Goal: Transaction & Acquisition: Purchase product/service

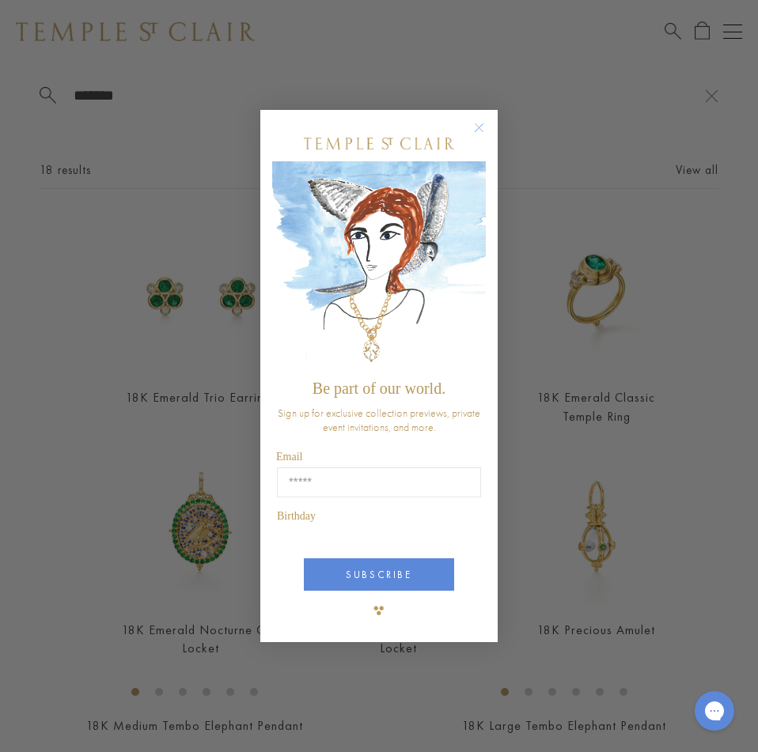
type input "*******"
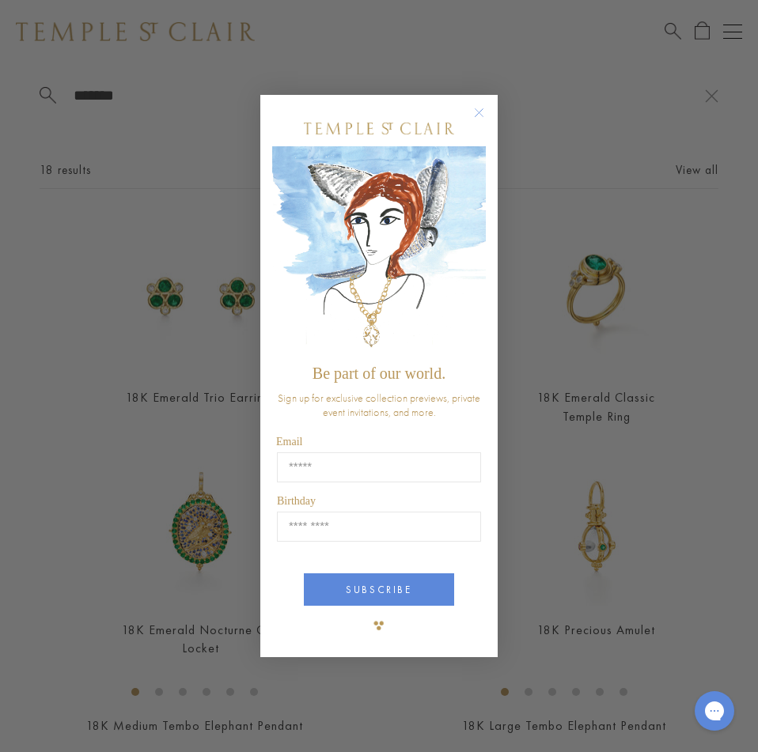
click at [481, 108] on circle "Close dialog" at bounding box center [479, 112] width 19 height 19
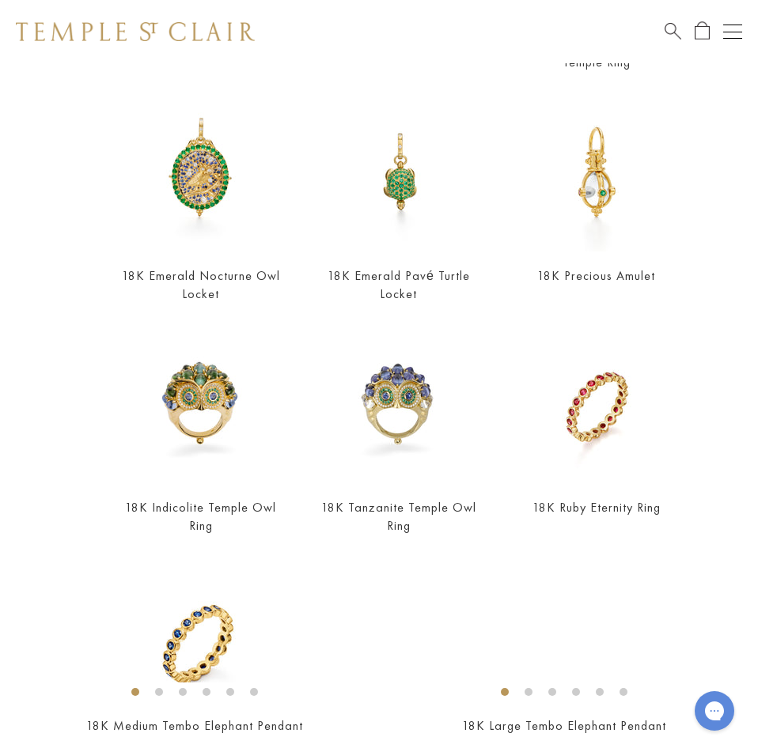
scroll to position [275, 0]
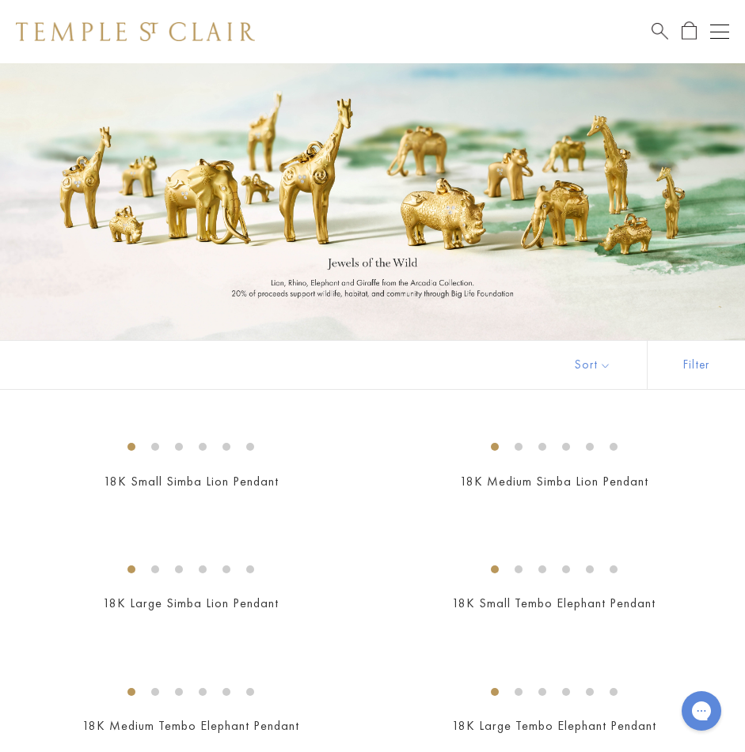
click at [717, 27] on button "Open navigation" at bounding box center [719, 31] width 19 height 19
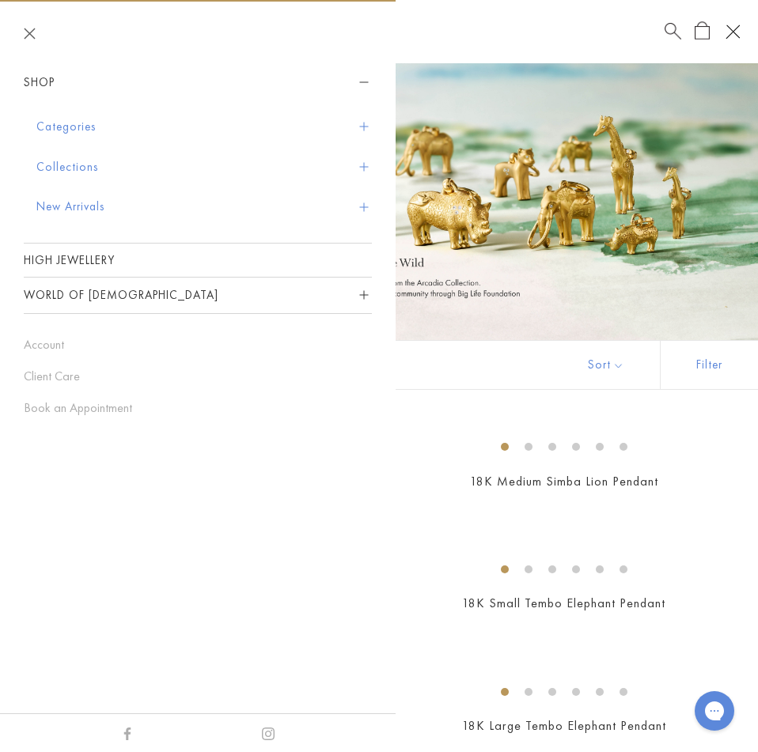
click at [127, 132] on button "Categories" at bounding box center [203, 127] width 335 height 40
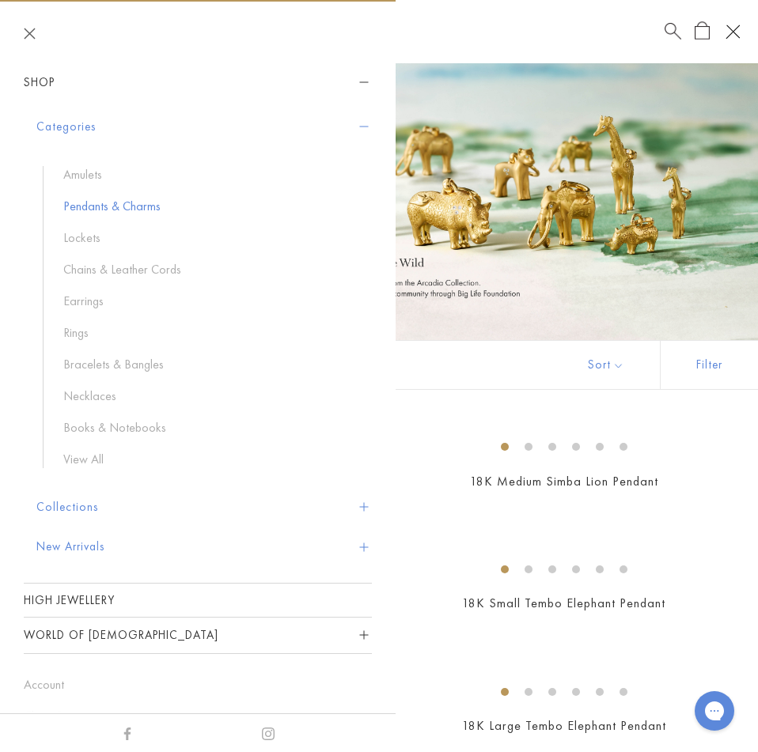
click at [125, 207] on link "Pendants & Charms" at bounding box center [209, 206] width 293 height 17
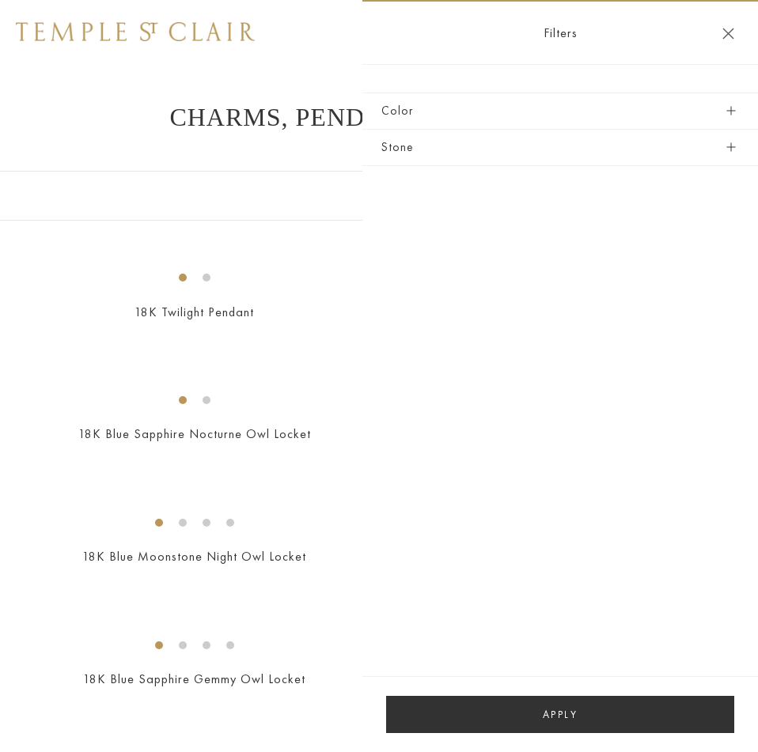
click at [534, 144] on button "Stone" at bounding box center [560, 148] width 358 height 36
click at [728, 147] on span "button" at bounding box center [730, 147] width 9 height 9
click at [726, 104] on button "Color" at bounding box center [560, 111] width 358 height 36
click at [726, 103] on button "Color" at bounding box center [560, 111] width 358 height 36
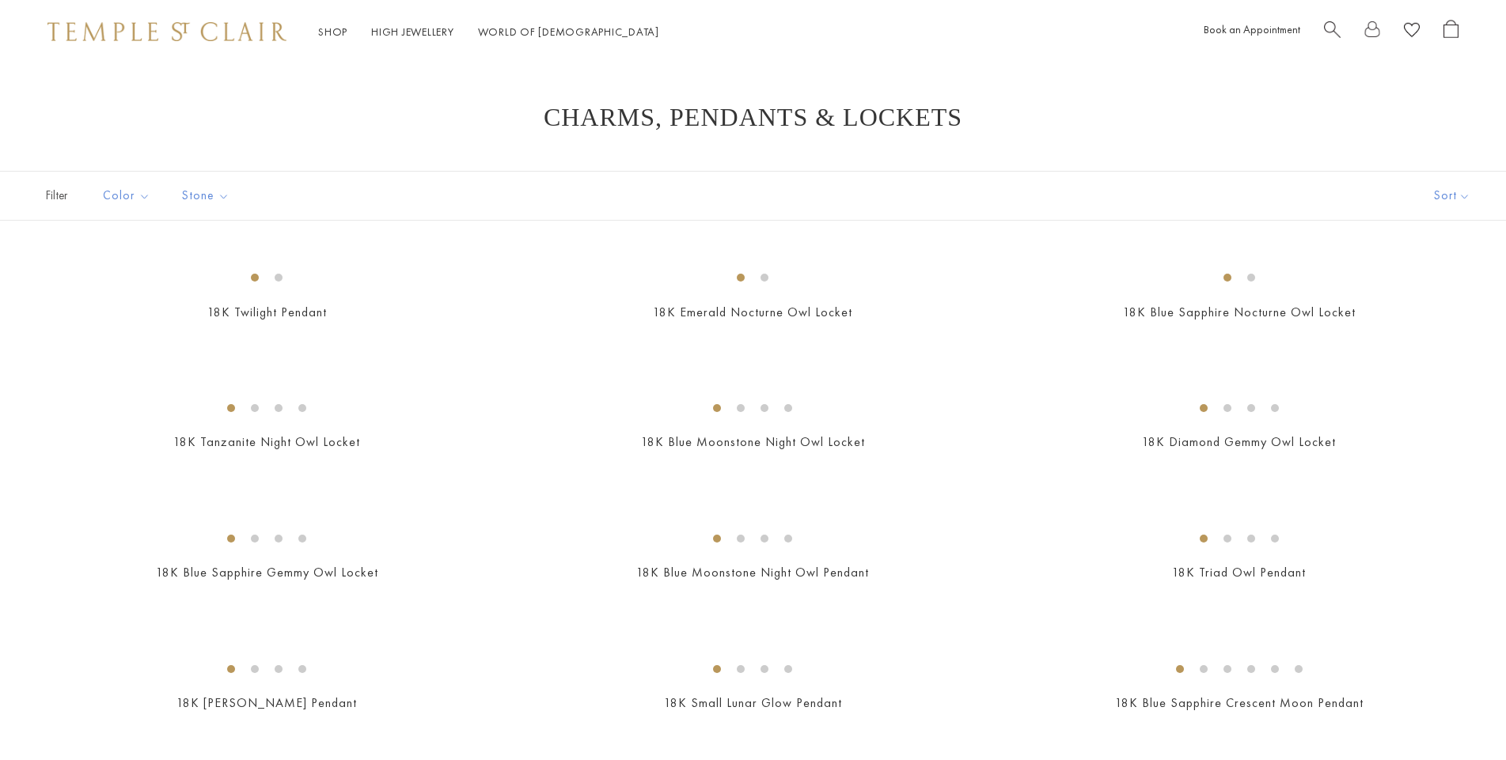
click at [1456, 198] on button "Sort" at bounding box center [1452, 196] width 108 height 48
click at [130, 254] on button "Green" at bounding box center [170, 254] width 135 height 18
